Goal: Task Accomplishment & Management: Complete application form

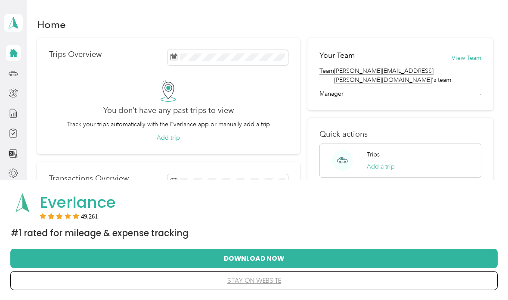
click at [268, 280] on button "stay on website" at bounding box center [254, 280] width 460 height 18
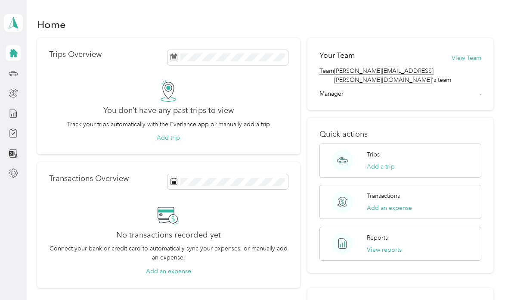
click at [392, 162] on button "Add a trip" at bounding box center [381, 166] width 28 height 9
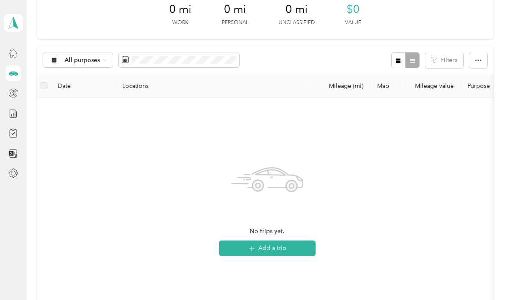
scroll to position [48, 0]
click at [244, 250] on button "Add a trip" at bounding box center [267, 248] width 96 height 16
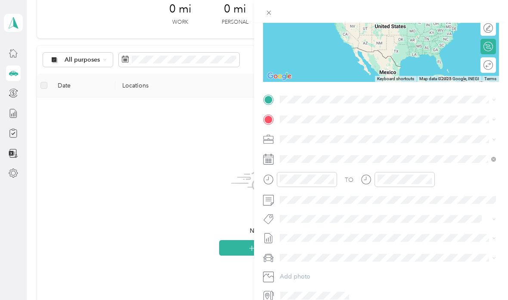
scroll to position [34, 0]
click at [272, 12] on icon at bounding box center [268, 12] width 7 height 7
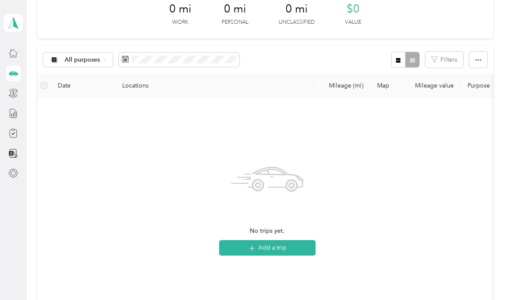
click at [296, 240] on button "Add a trip" at bounding box center [267, 248] width 96 height 16
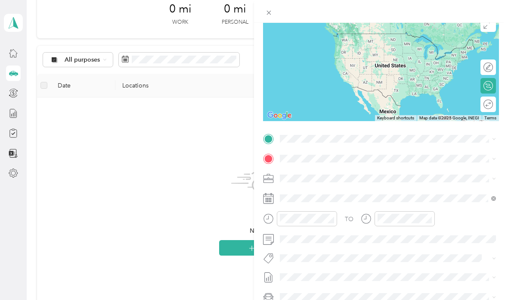
scroll to position [75, 0]
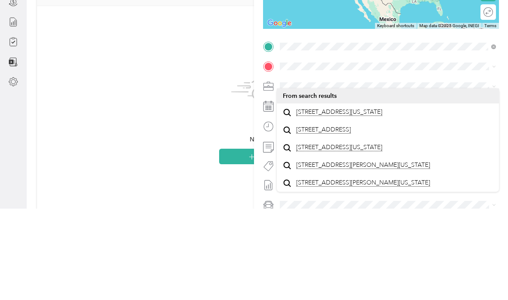
click at [365, 199] on span "12608 Clay City Road Fairhope, Alabama 36532, United States" at bounding box center [339, 203] width 86 height 8
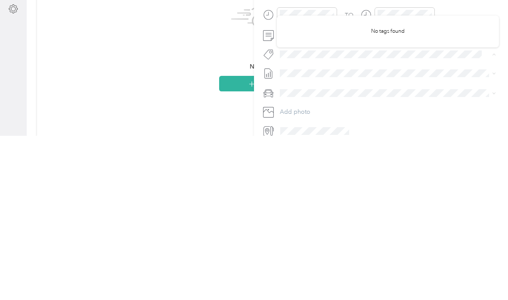
scroll to position [114, 0]
click at [87, 47] on div "New Trip Save This trip cannot be edited because it is either under review, app…" at bounding box center [254, 150] width 508 height 300
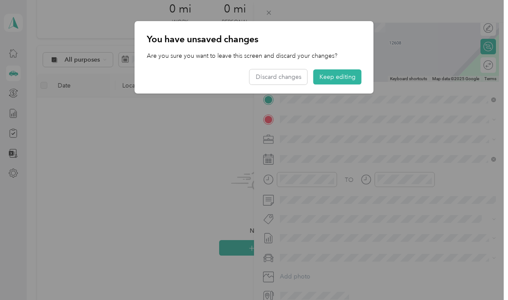
click at [349, 75] on button "Keep editing" at bounding box center [338, 76] width 48 height 15
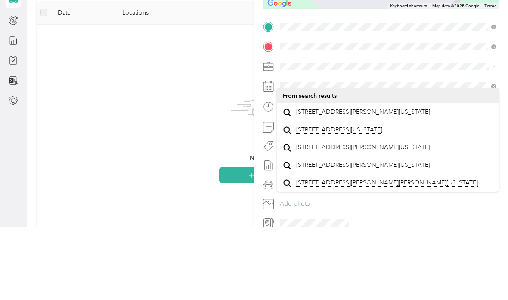
click at [355, 181] on span "1653 Robert E Lee Street Mobile, Alabama 36605, United States" at bounding box center [363, 185] width 134 height 8
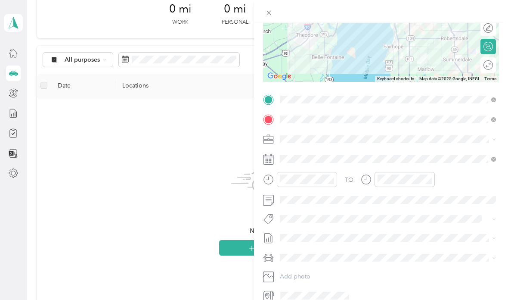
click at [365, 178] on icon at bounding box center [366, 179] width 11 height 11
click at [367, 180] on icon at bounding box center [366, 179] width 11 height 11
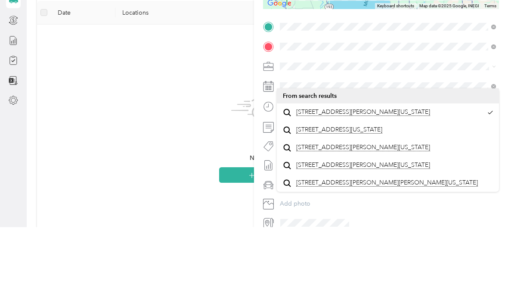
click at [487, 176] on li "1653 Robert E Lee Street Mobile, Alabama 36605, United States" at bounding box center [388, 185] width 222 height 18
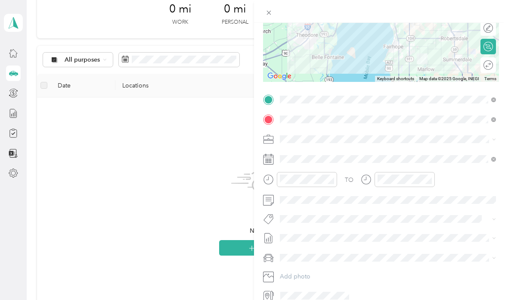
click at [365, 181] on icon at bounding box center [366, 179] width 11 height 11
click at [365, 182] on icon at bounding box center [366, 179] width 11 height 11
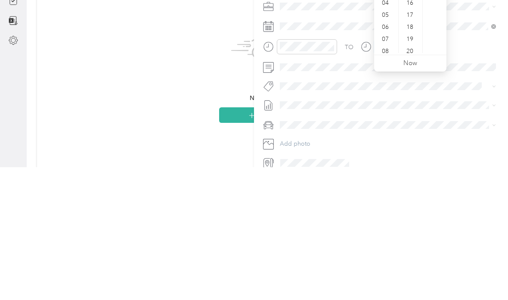
scroll to position [156, 0]
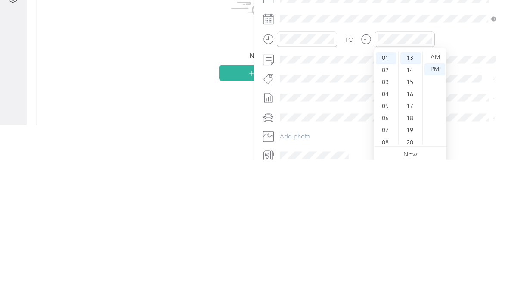
click at [383, 205] on div "02" at bounding box center [386, 211] width 21 height 12
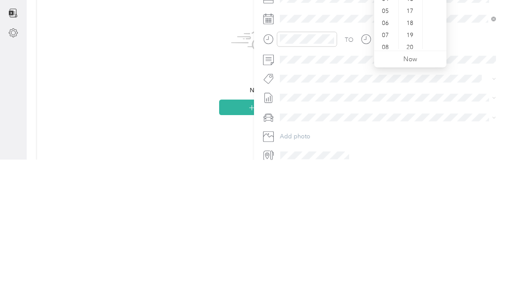
scroll to position [23, 0]
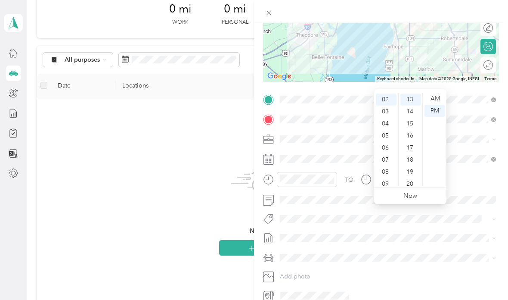
click at [383, 93] on div "02" at bounding box center [386, 99] width 21 height 12
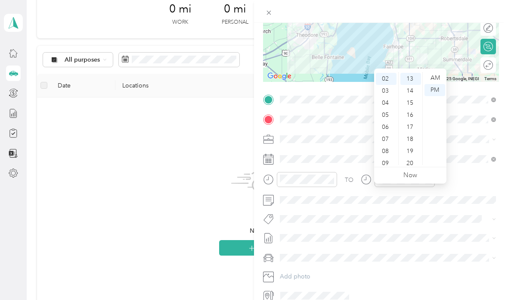
scroll to position [12, 0]
click at [414, 72] on div "13" at bounding box center [411, 78] width 21 height 12
click at [438, 83] on div "PM" at bounding box center [435, 89] width 21 height 12
click at [417, 72] on div "13" at bounding box center [411, 78] width 21 height 12
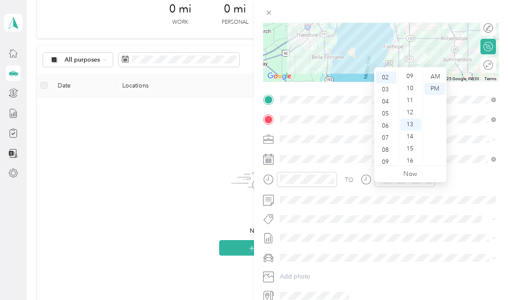
click at [410, 82] on div "10" at bounding box center [411, 88] width 21 height 12
click at [462, 131] on div "TO Add photo" at bounding box center [381, 198] width 236 height 210
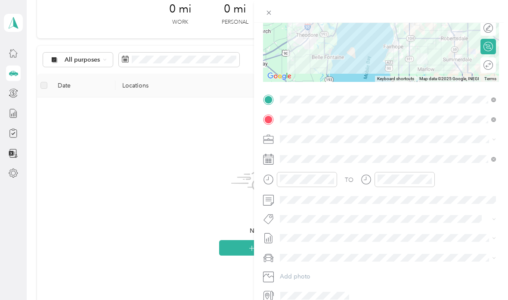
click at [367, 180] on icon at bounding box center [366, 179] width 11 height 11
click at [460, 208] on div "TO Add photo" at bounding box center [381, 198] width 236 height 210
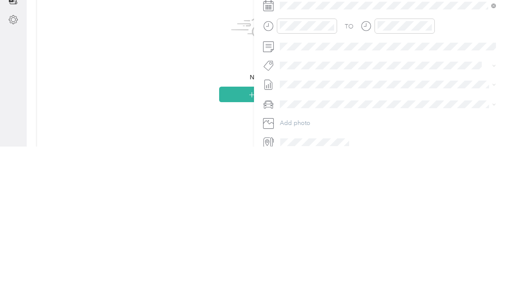
click at [454, 213] on span at bounding box center [388, 219] width 222 height 12
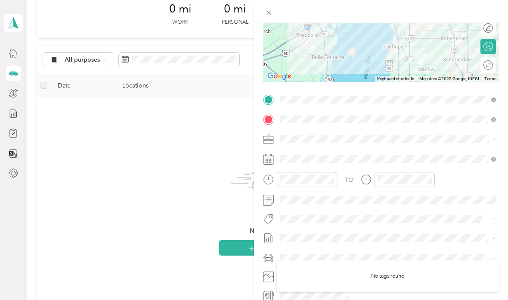
click at [355, 279] on button "Add photo" at bounding box center [388, 277] width 222 height 12
click at [265, 23] on div at bounding box center [381, 28] width 236 height 108
click at [268, 13] on icon at bounding box center [268, 12] width 7 height 7
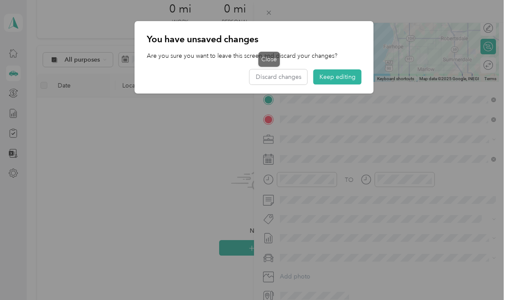
click at [298, 80] on button "Discard changes" at bounding box center [279, 76] width 58 height 15
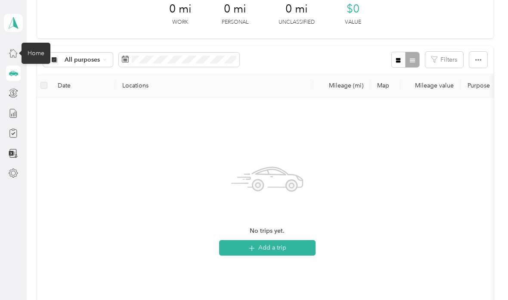
click at [18, 48] on icon at bounding box center [13, 52] width 9 height 9
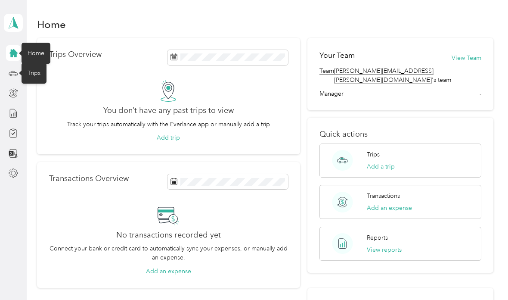
click at [12, 68] on icon at bounding box center [13, 72] width 9 height 9
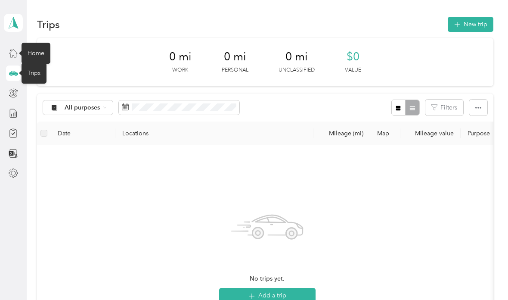
click at [288, 288] on button "Add a trip" at bounding box center [267, 296] width 96 height 16
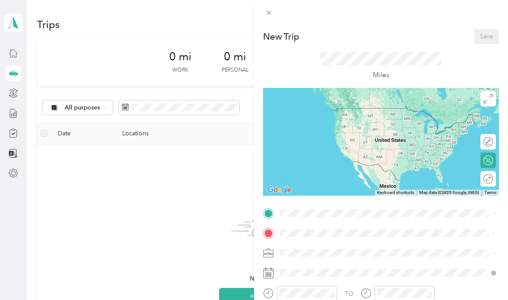
click at [242, 258] on div "New Trip Save This trip cannot be edited because it is either under review, app…" at bounding box center [254, 150] width 508 height 300
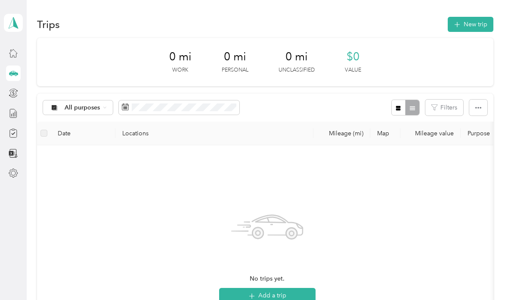
click at [290, 288] on button "Add a trip" at bounding box center [267, 296] width 96 height 16
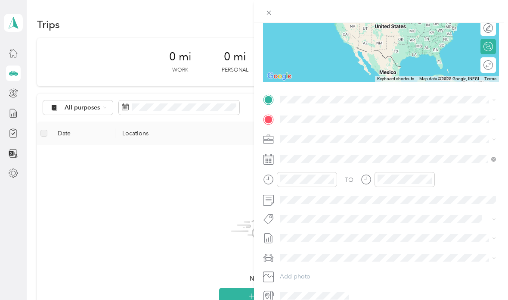
click at [485, 163] on span at bounding box center [388, 159] width 222 height 14
click at [487, 163] on span at bounding box center [388, 159] width 222 height 14
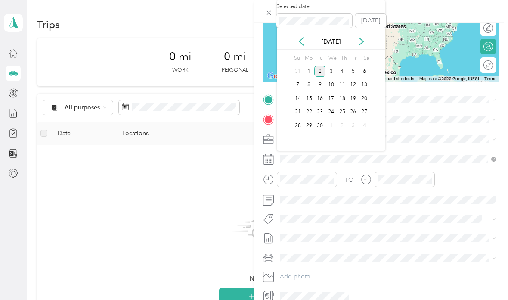
click at [72, 219] on div "New Trip Save This trip cannot be edited because it is either under review, app…" at bounding box center [254, 150] width 508 height 300
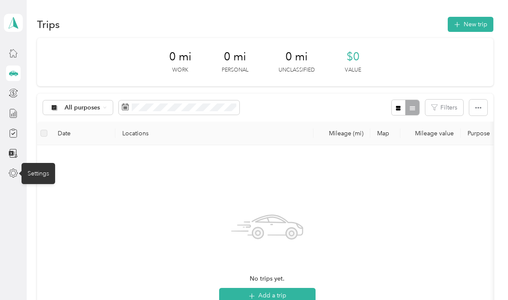
click at [476, 26] on button "New trip" at bounding box center [471, 24] width 46 height 15
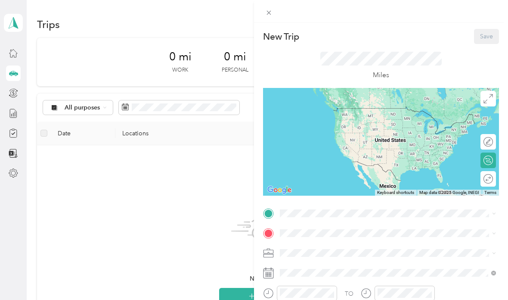
click at [196, 183] on div "New Trip Save This trip cannot be edited because it is either under review, app…" at bounding box center [254, 150] width 508 height 300
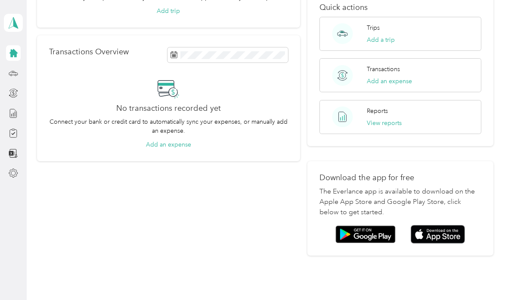
scroll to position [126, 0]
click at [448, 227] on img at bounding box center [438, 234] width 54 height 19
click at [451, 229] on img at bounding box center [438, 234] width 54 height 19
